Goal: Go to known website: Access a specific website the user already knows

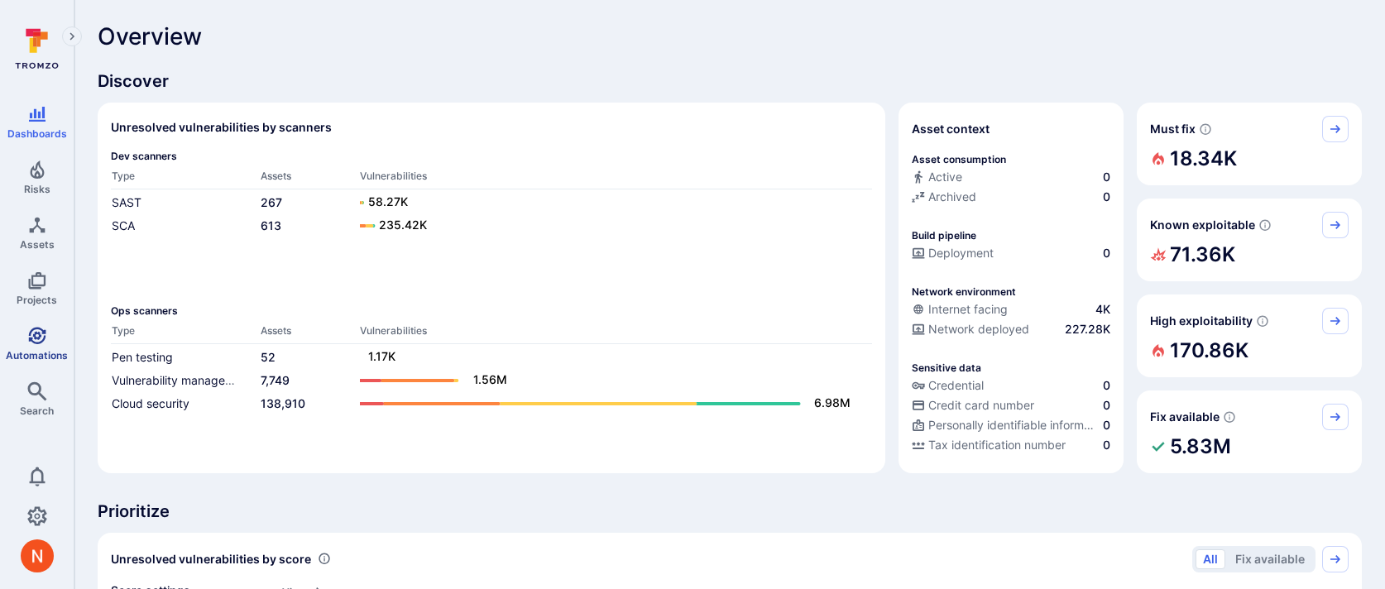
click at [8, 349] on span "Automations" at bounding box center [37, 355] width 62 height 12
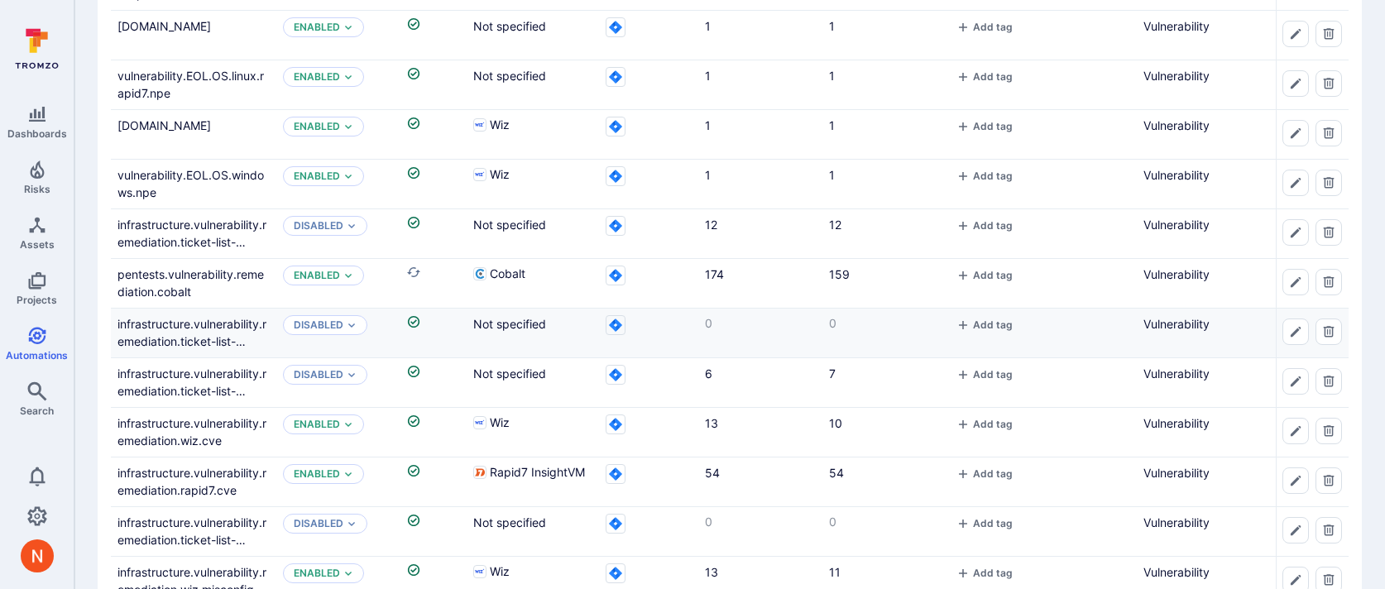
scroll to position [826, 0]
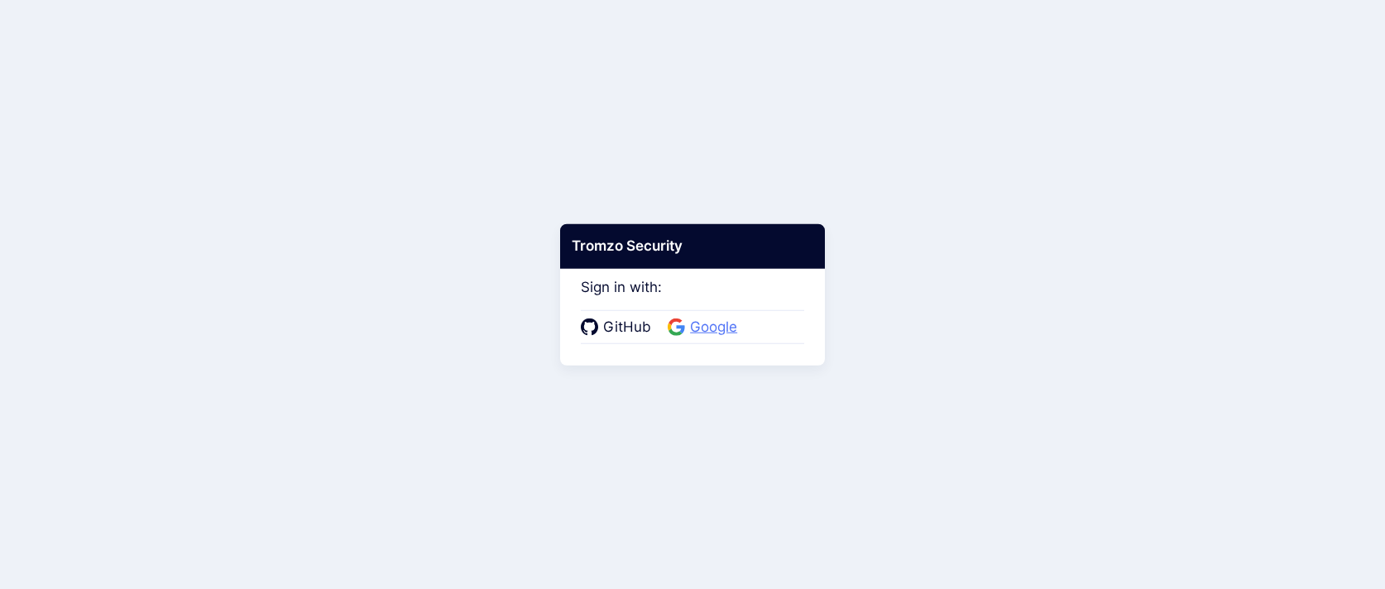
click at [727, 322] on span "Google" at bounding box center [713, 328] width 57 height 22
